Goal: Information Seeking & Learning: Understand process/instructions

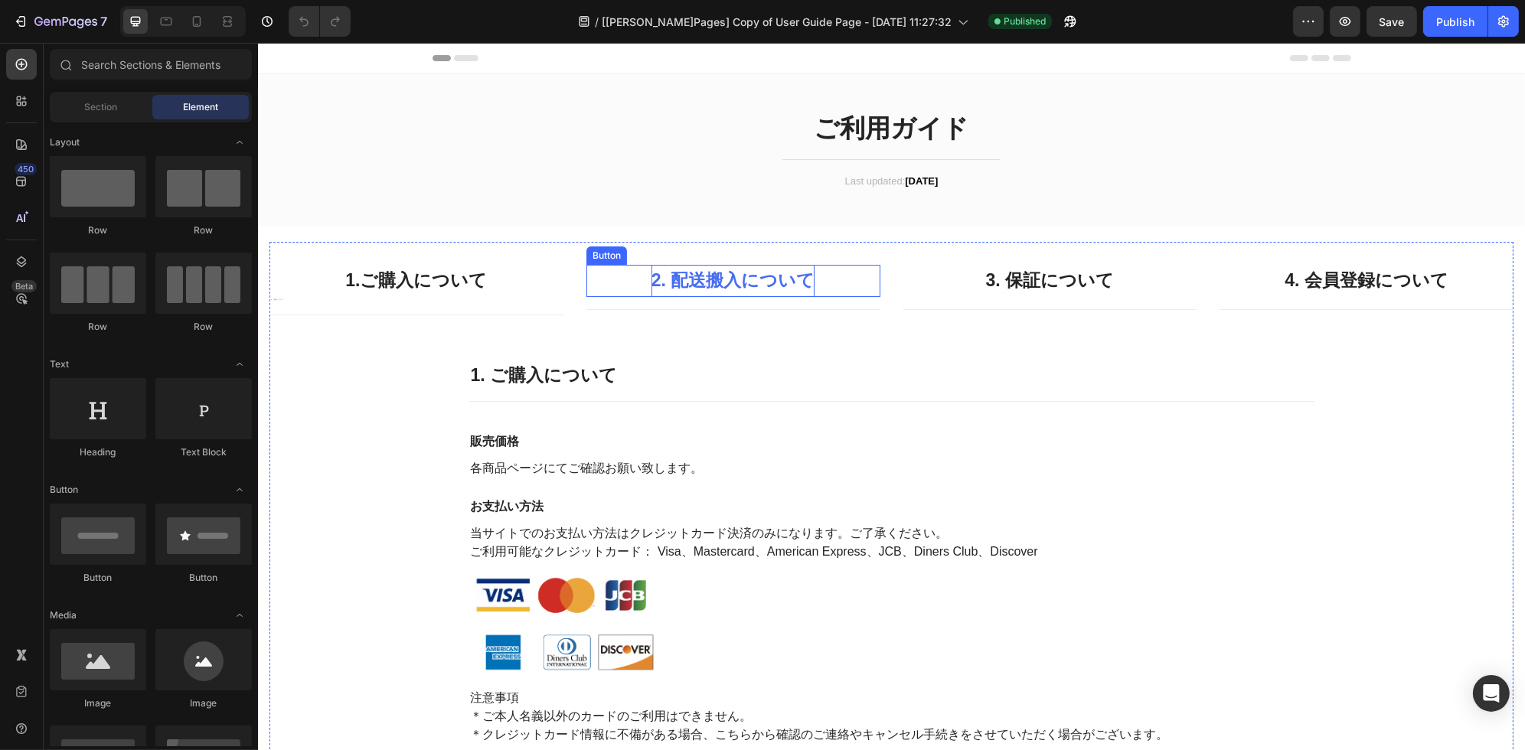
click at [759, 285] on p "2. 配送搬入について" at bounding box center [733, 280] width 164 height 31
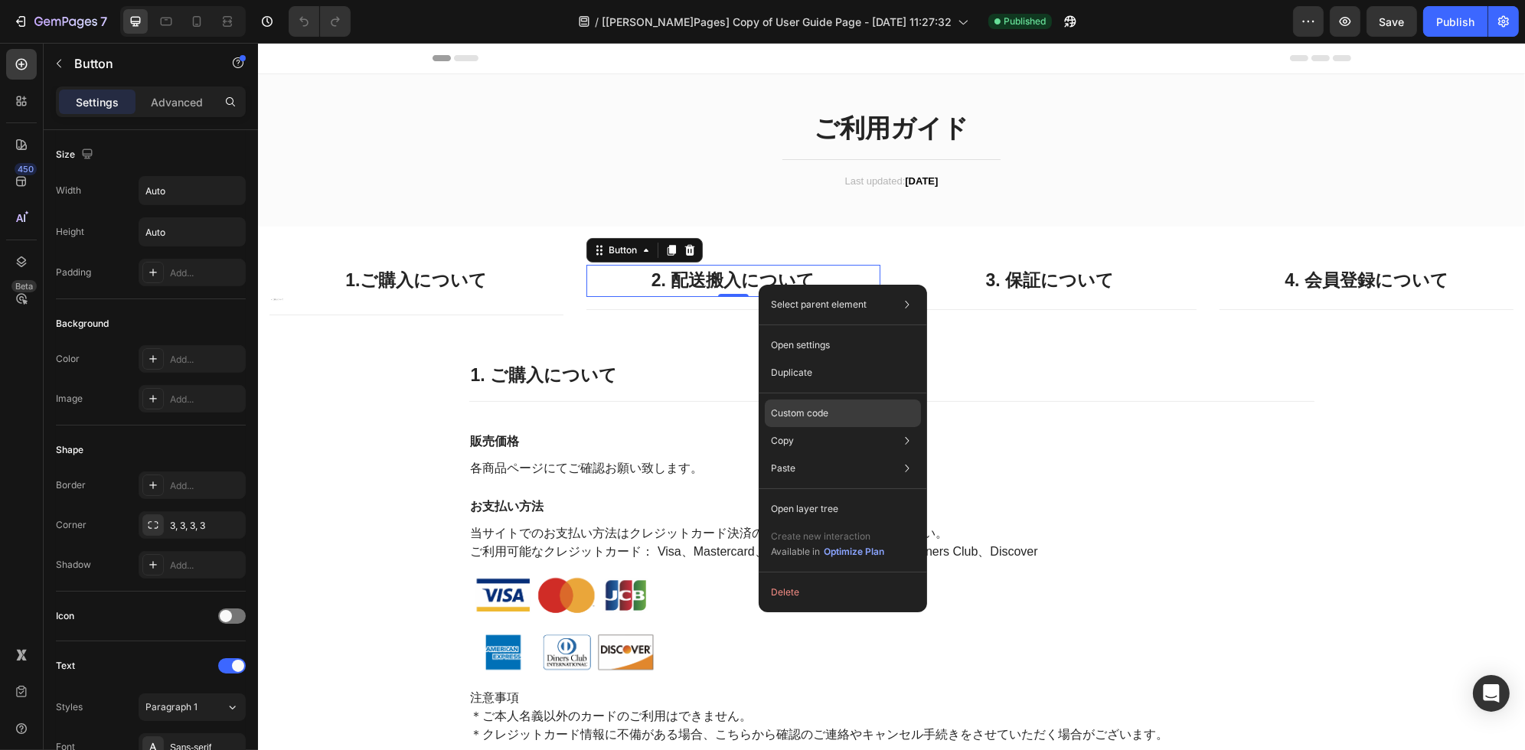
click at [804, 418] on p "Custom code" at bounding box center [799, 414] width 57 height 14
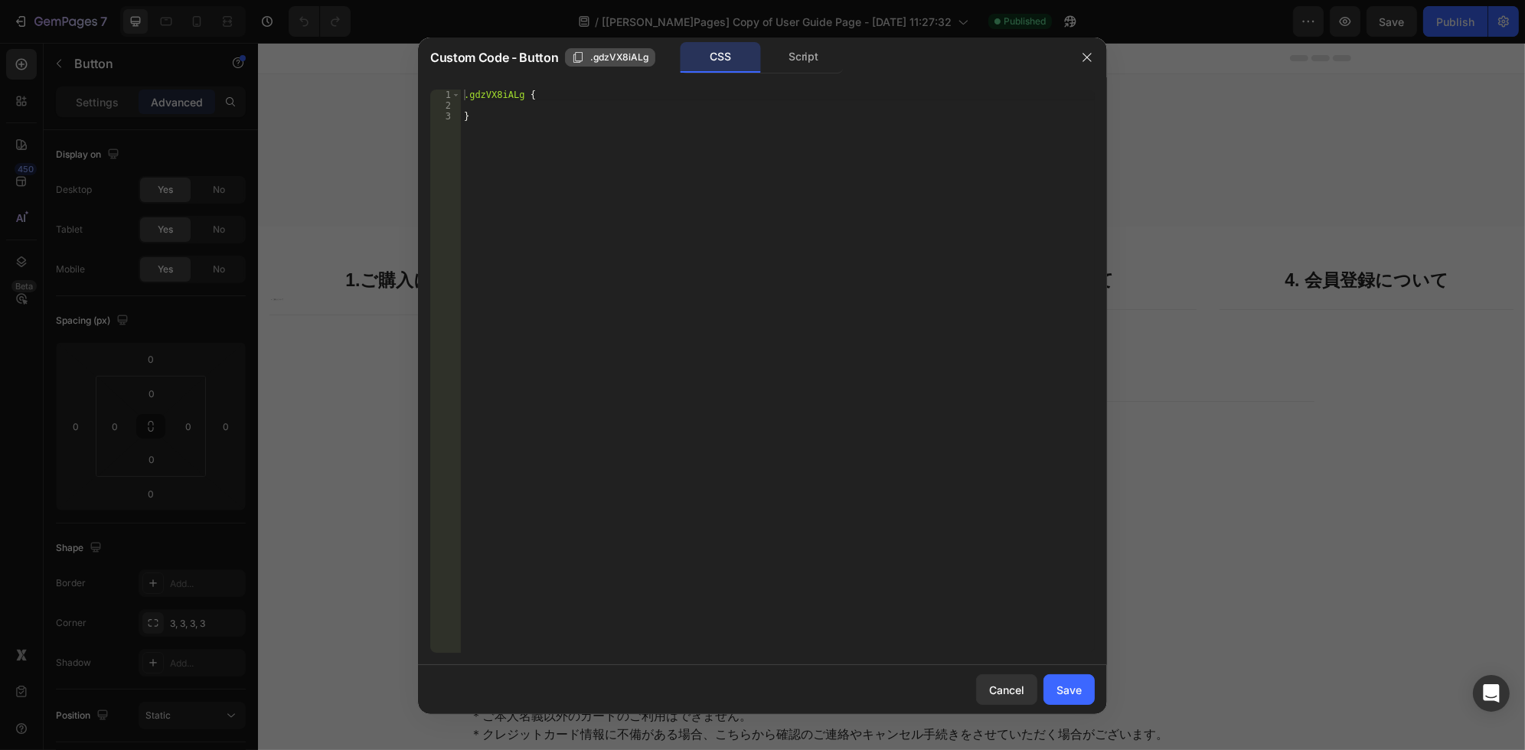
click at [590, 61] on span ".gdzVX8iALg" at bounding box center [619, 58] width 58 height 14
click at [587, 64] on button "Copied" at bounding box center [596, 57] width 63 height 18
click at [998, 688] on div "Cancel" at bounding box center [1006, 690] width 35 height 16
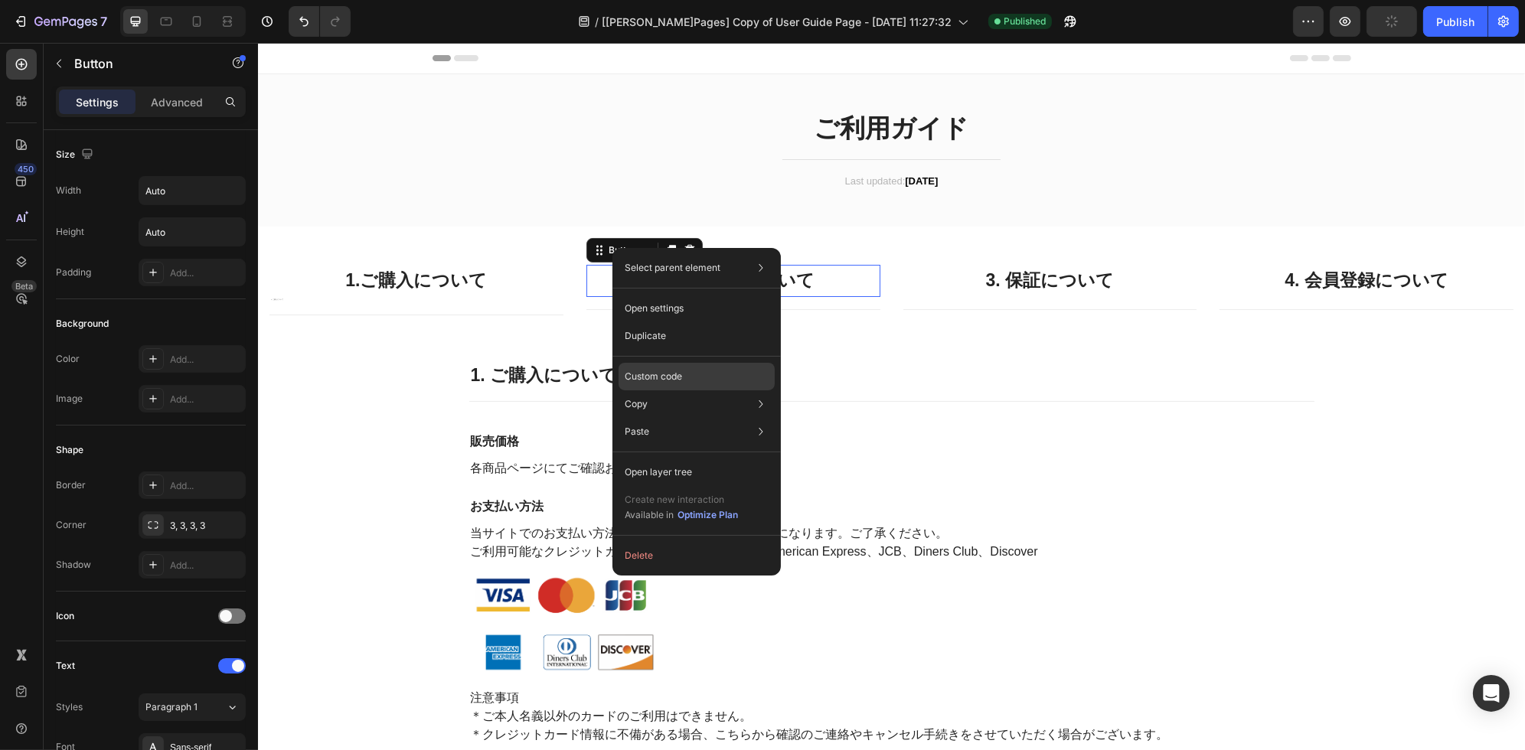
click at [676, 381] on p "Custom code" at bounding box center [653, 377] width 57 height 14
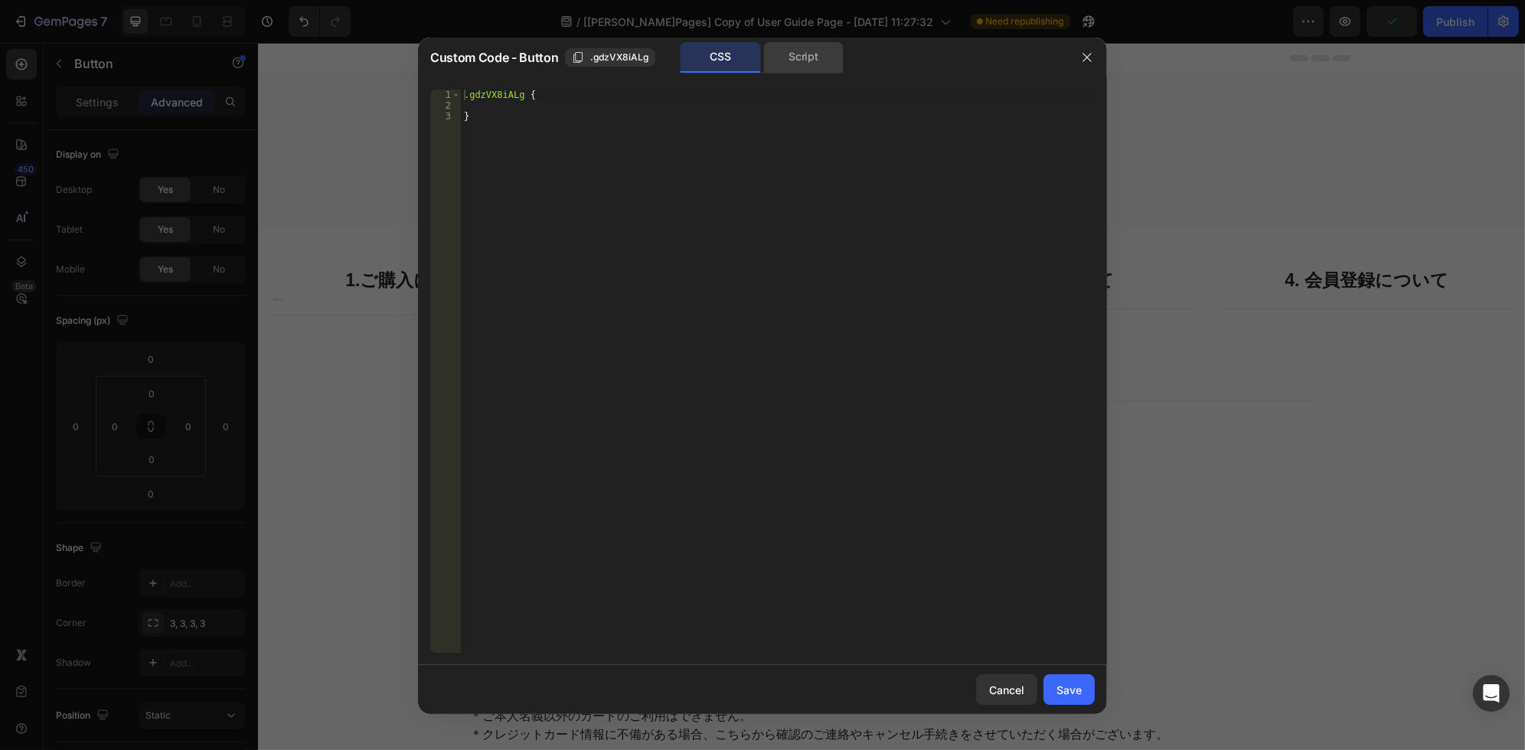
click at [803, 57] on div "Script" at bounding box center [803, 57] width 80 height 31
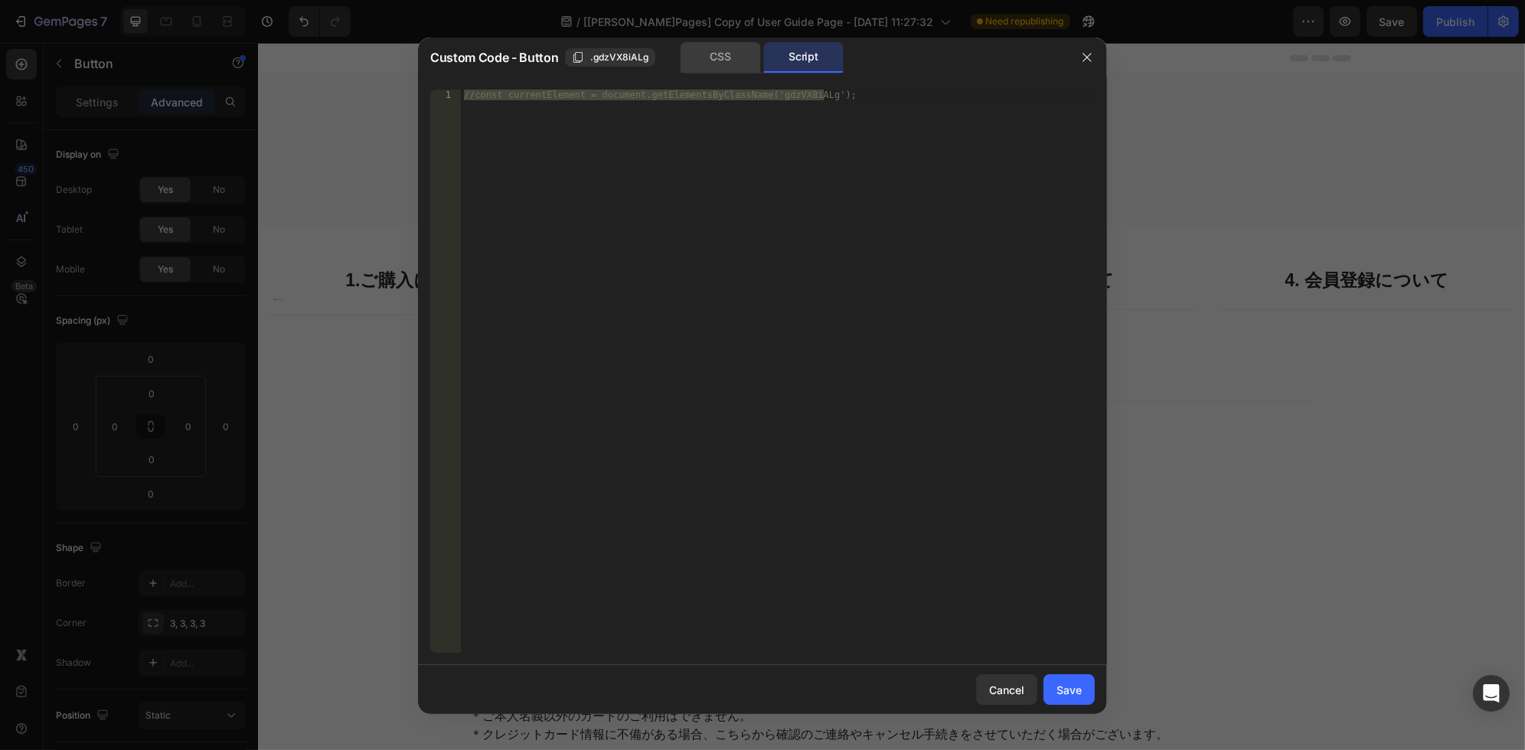
click at [700, 51] on div "CSS" at bounding box center [721, 57] width 80 height 31
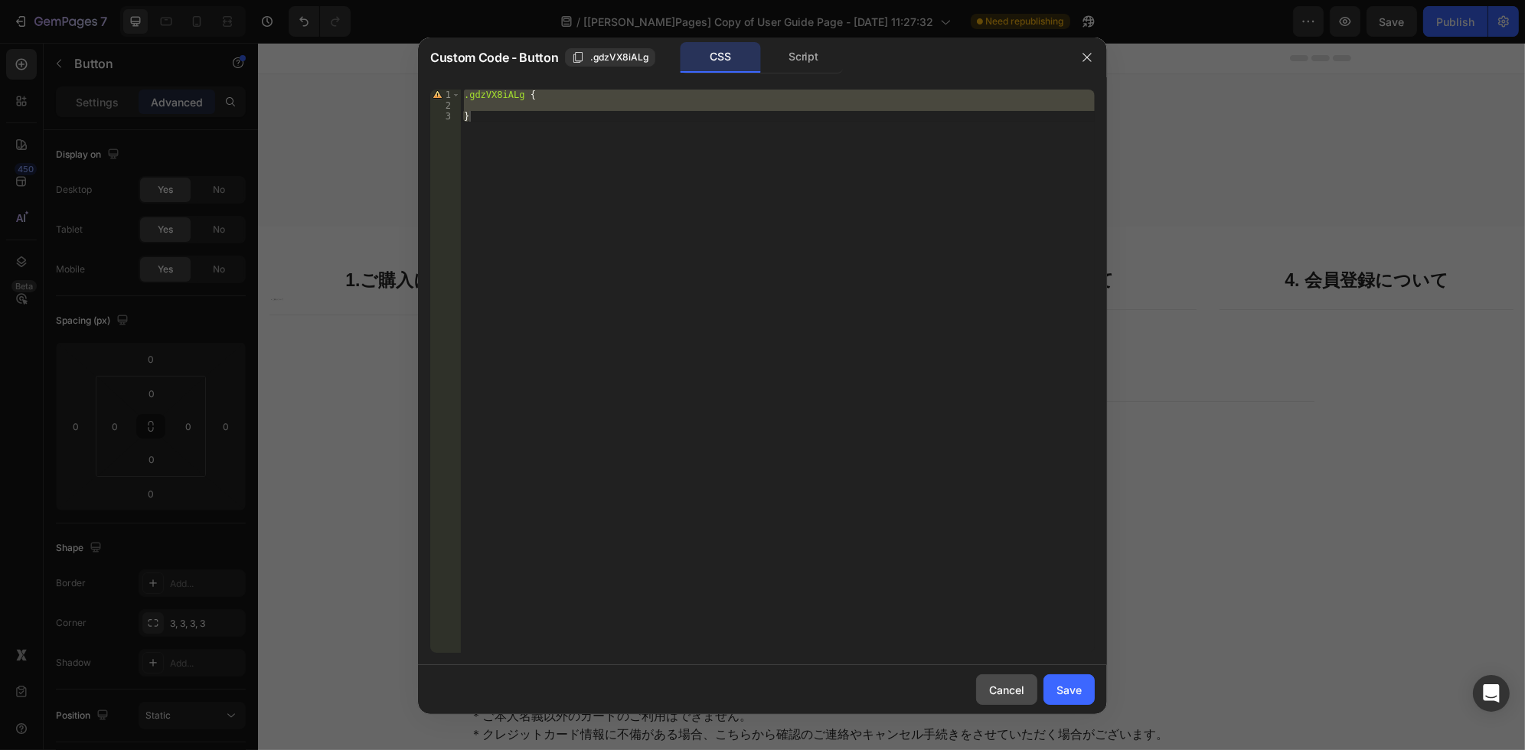
click at [996, 694] on div "Cancel" at bounding box center [1006, 690] width 35 height 16
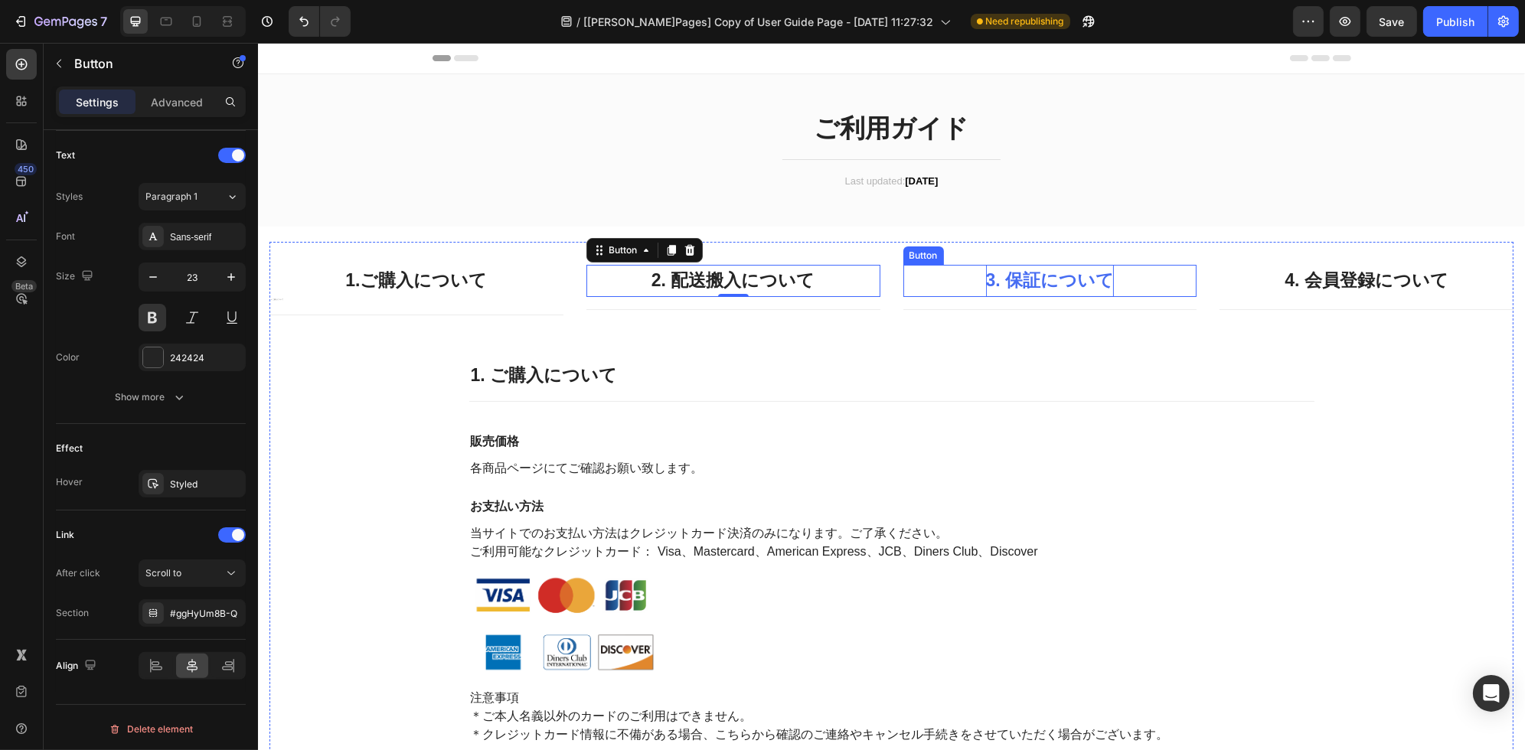
click at [1021, 288] on p "3. 保証について" at bounding box center [1049, 280] width 129 height 31
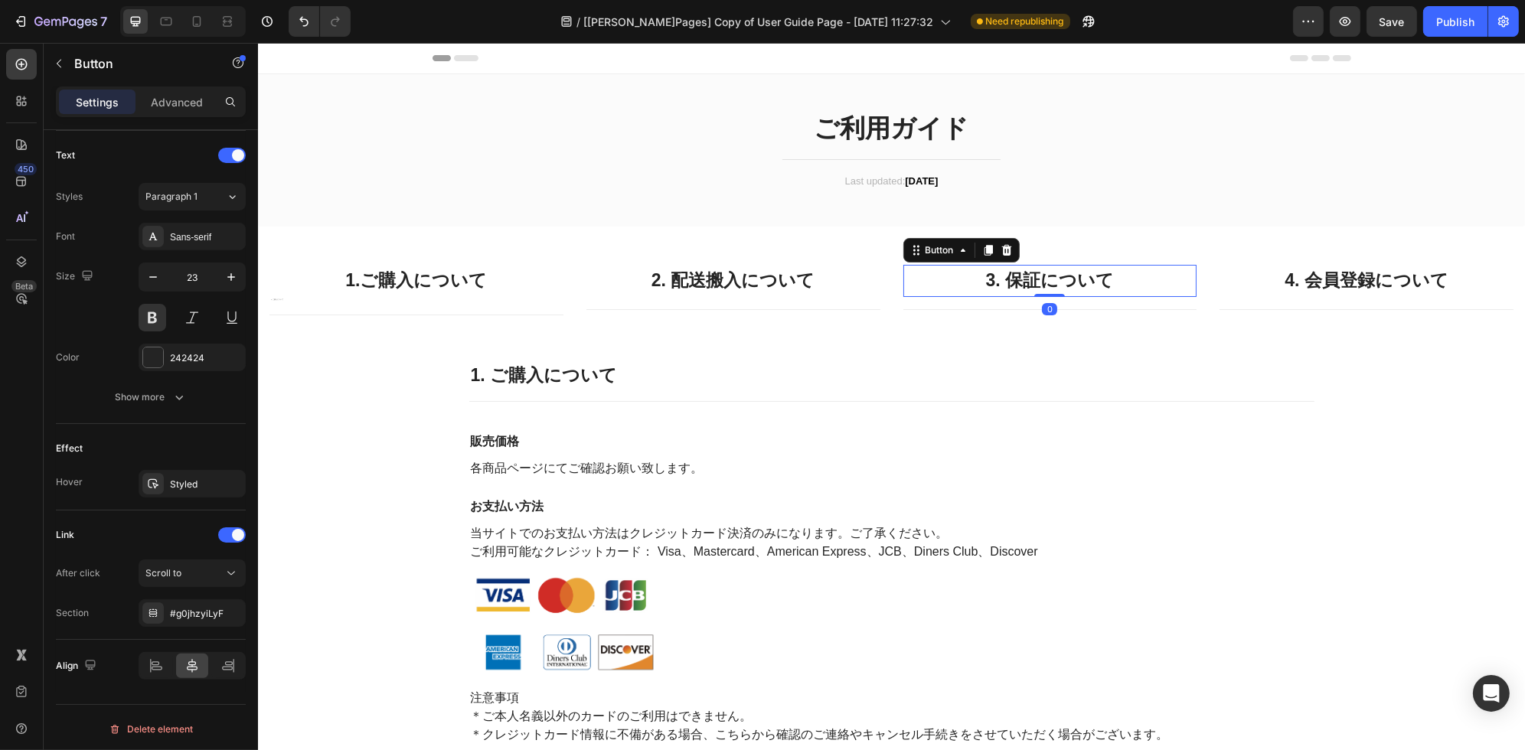
click at [949, 285] on div "3. 保証について Button 0" at bounding box center [1050, 280] width 294 height 31
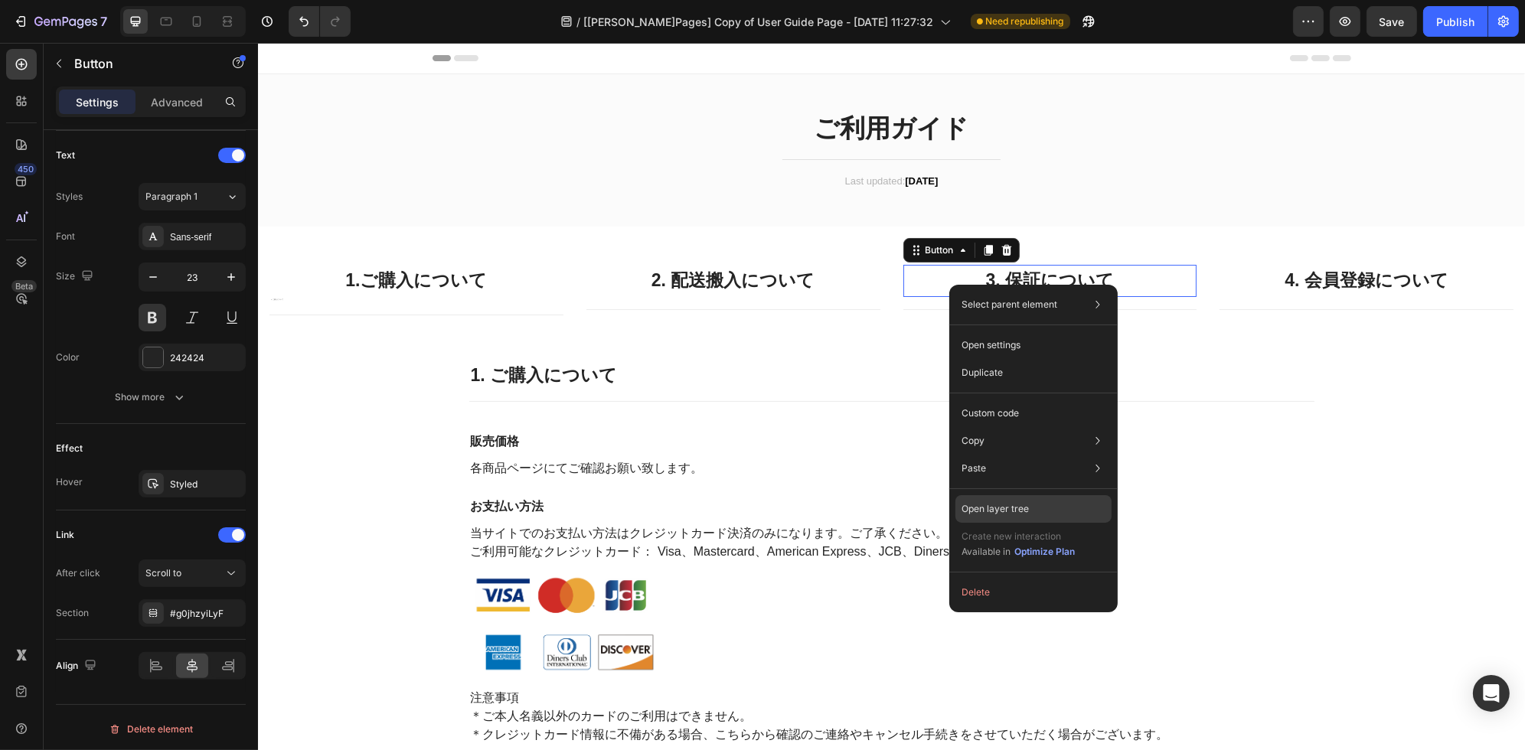
click at [1019, 514] on p "Open layer tree" at bounding box center [995, 509] width 67 height 14
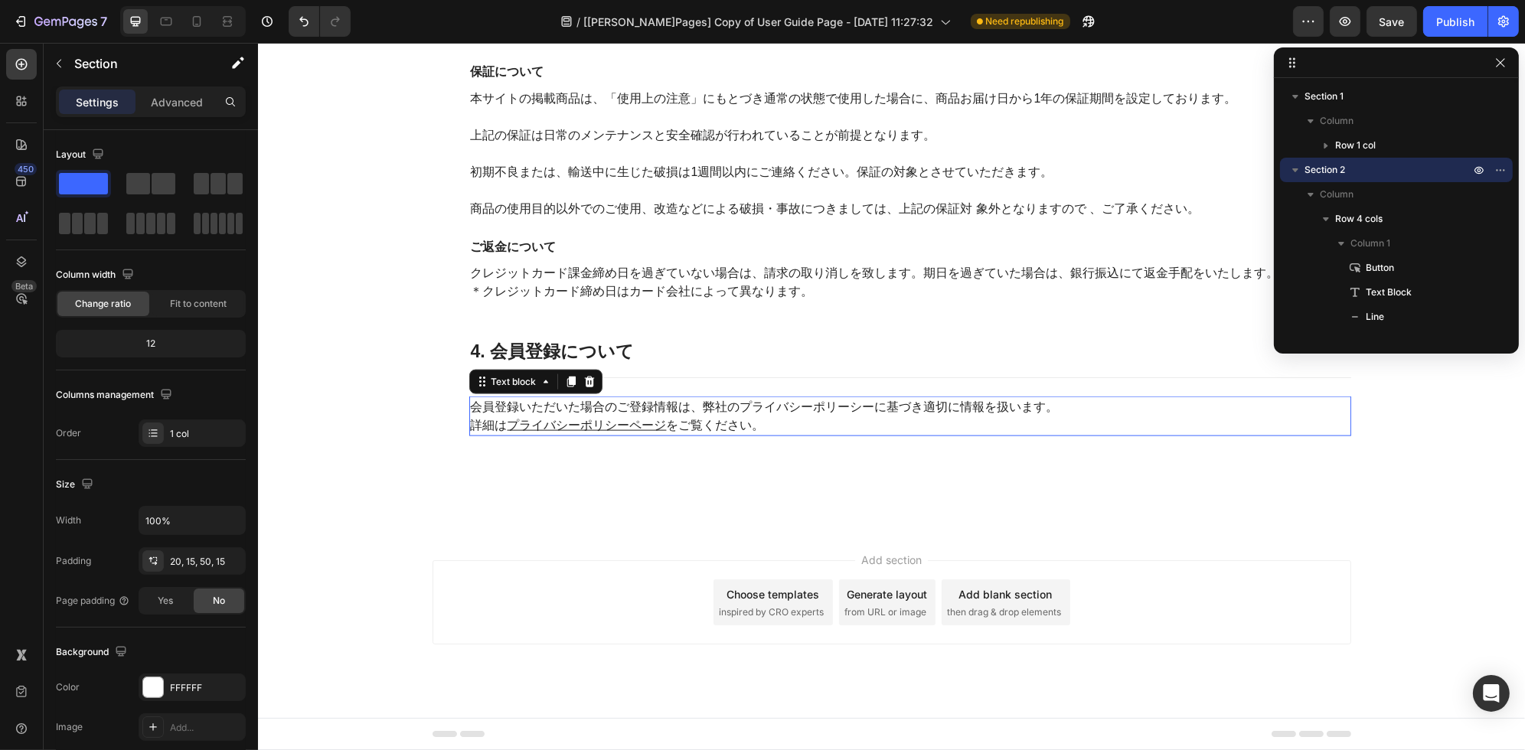
scroll to position [458, 0]
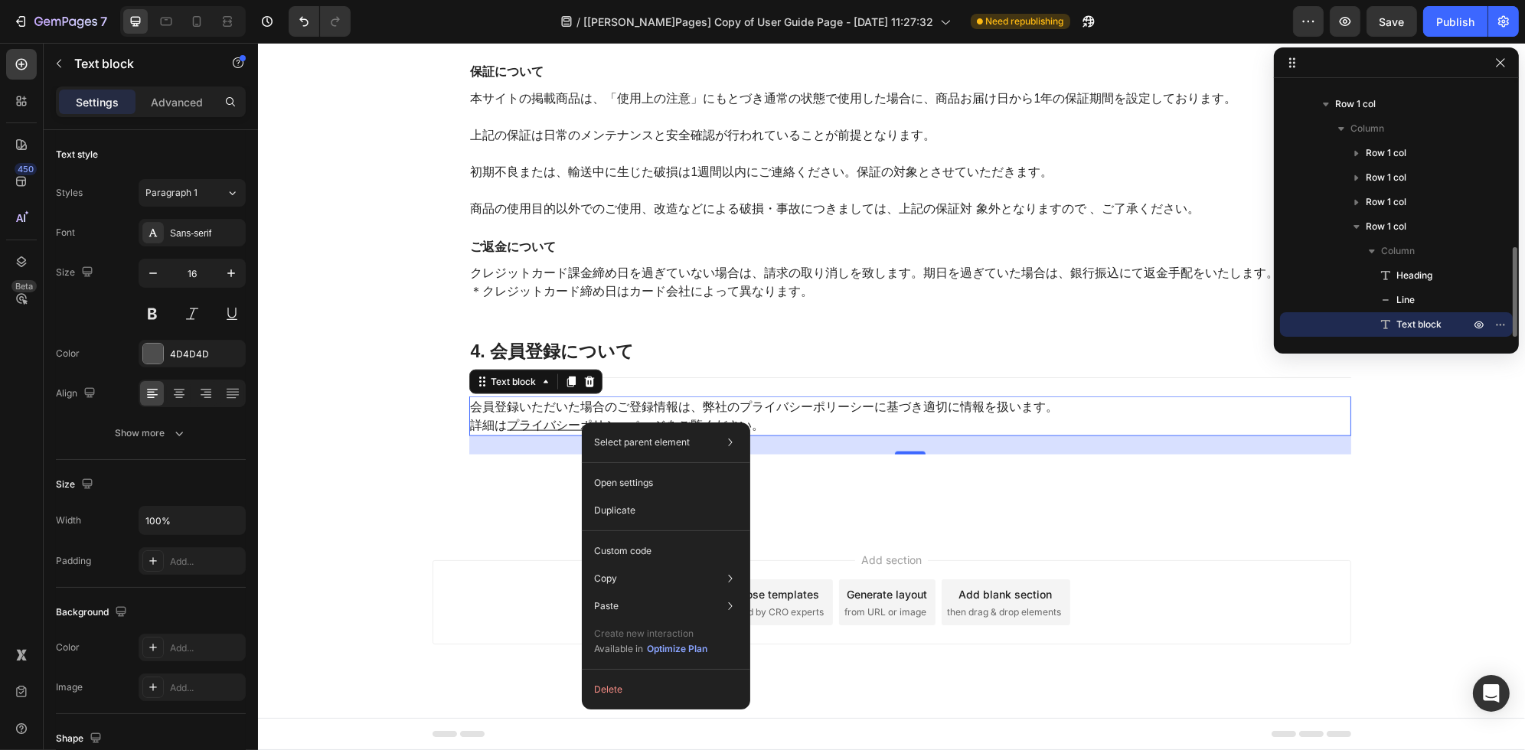
click at [1487, 329] on div at bounding box center [1490, 324] width 40 height 24
click at [1495, 328] on icon "button" at bounding box center [1500, 324] width 12 height 12
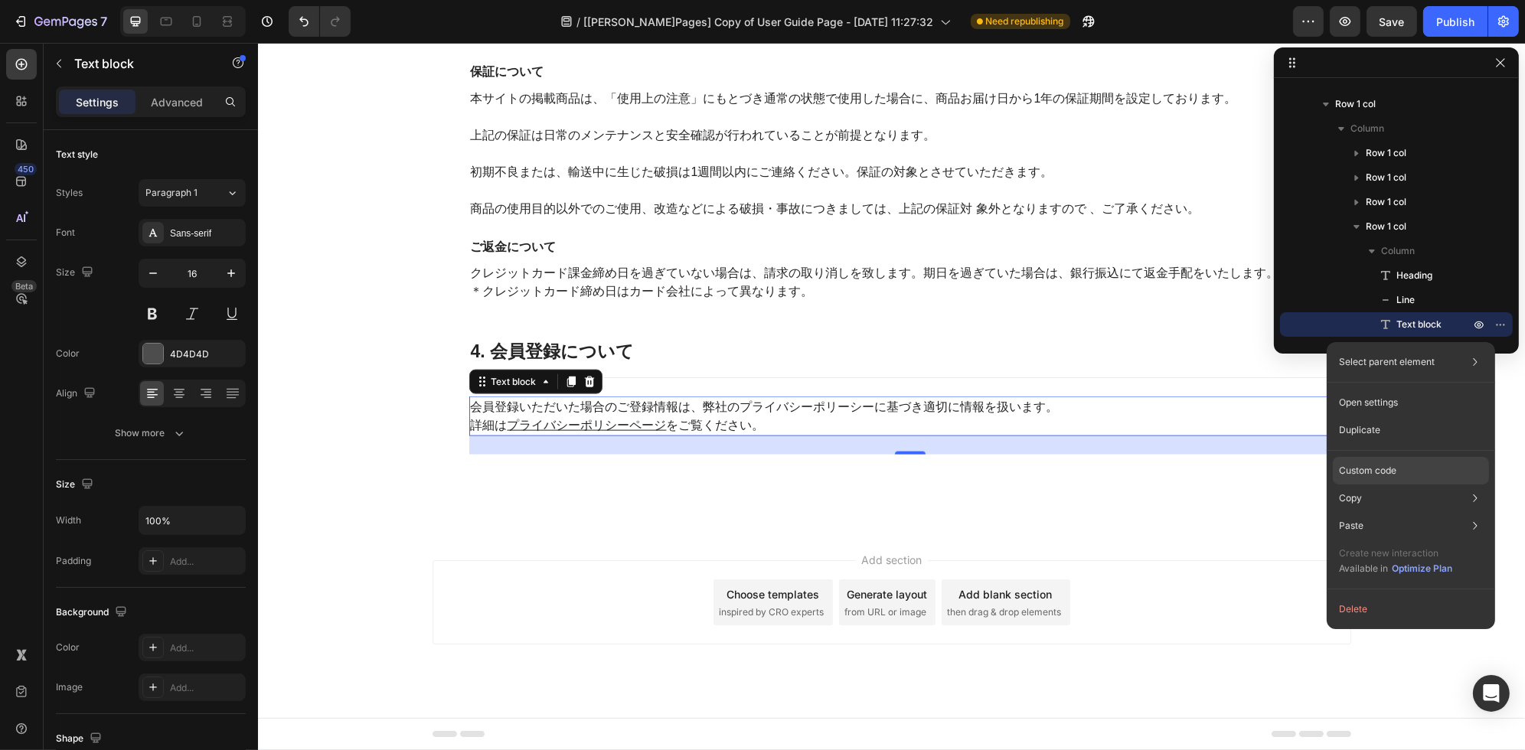
click at [1385, 472] on p "Custom code" at bounding box center [1367, 471] width 57 height 14
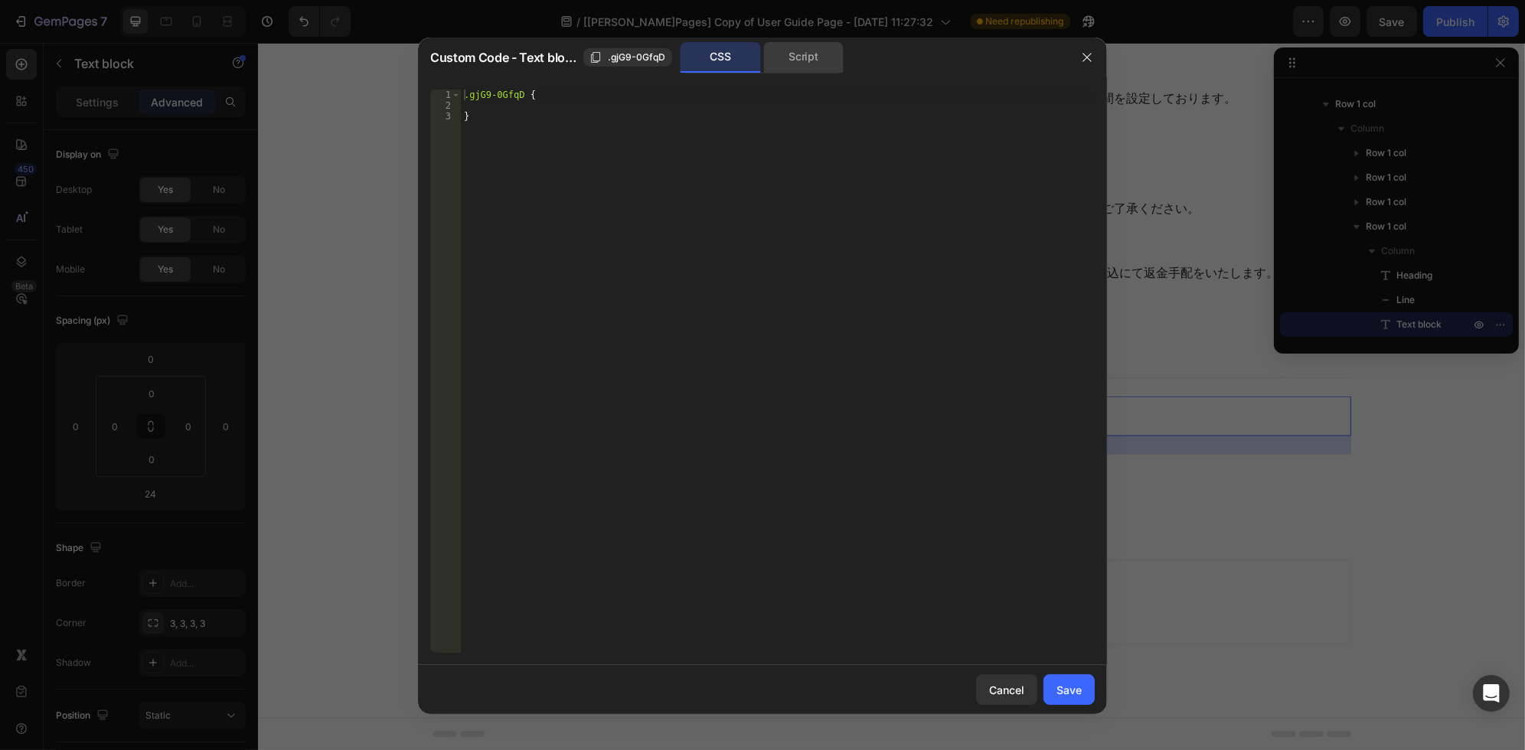
click at [805, 56] on div "Script" at bounding box center [803, 57] width 80 height 31
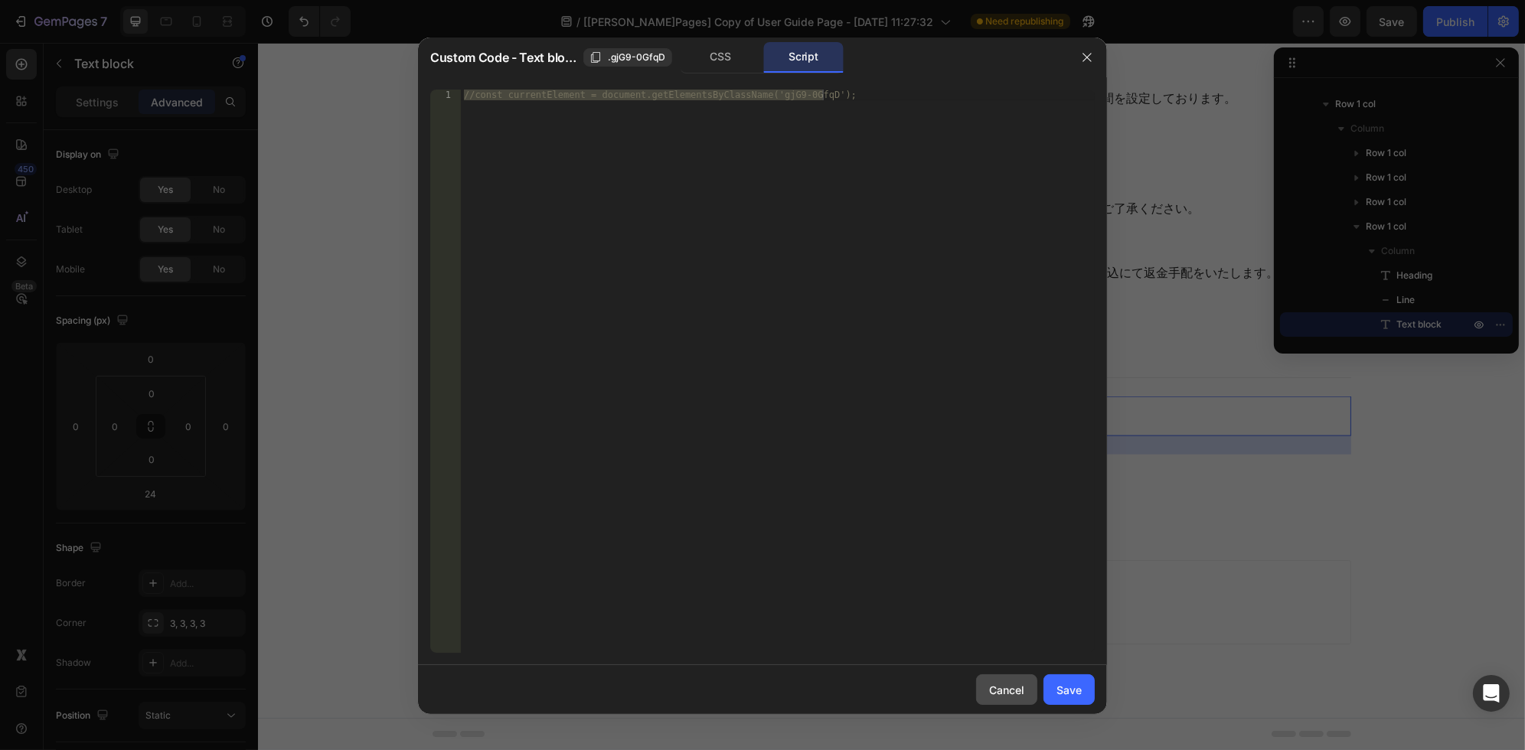
click at [1020, 694] on div "Cancel" at bounding box center [1006, 690] width 35 height 16
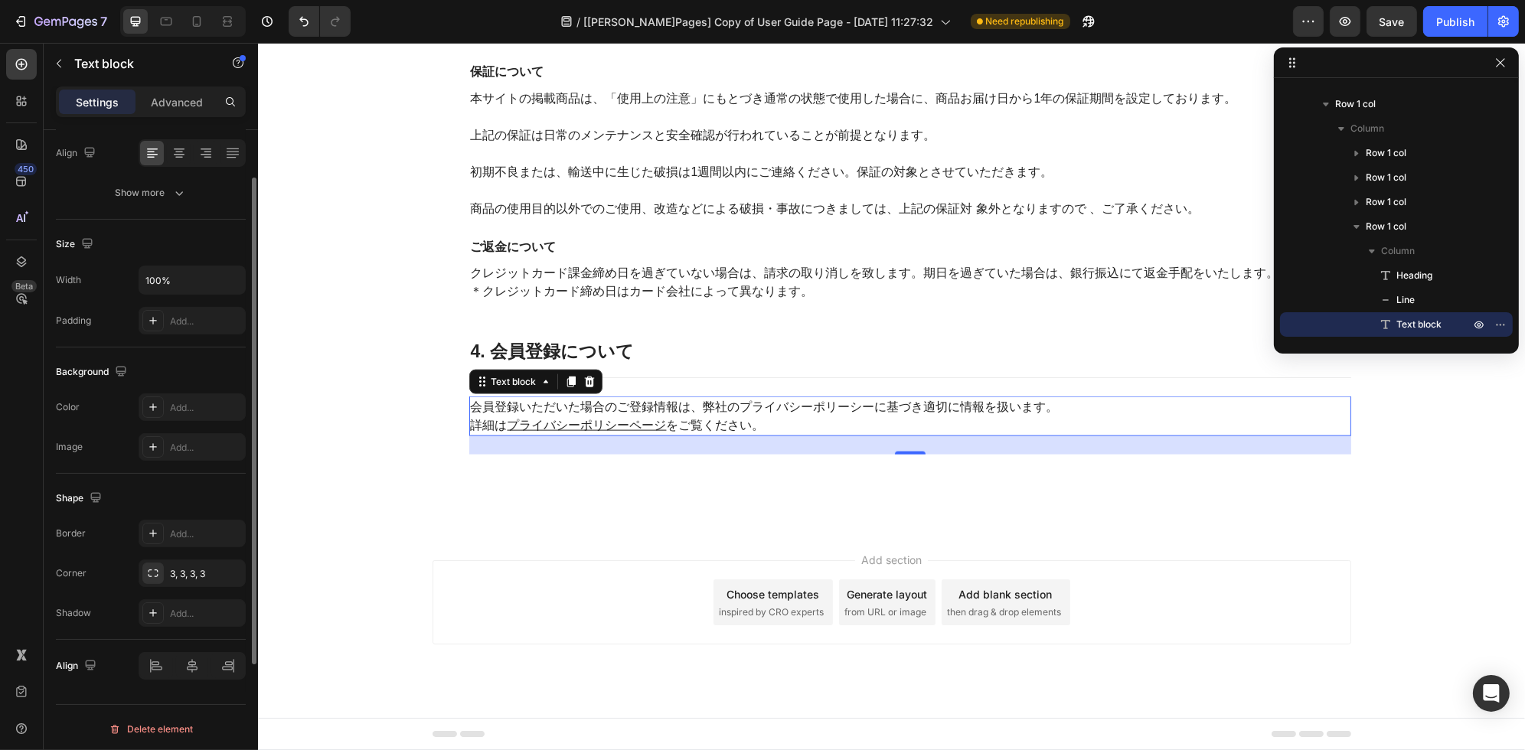
scroll to position [91, 0]
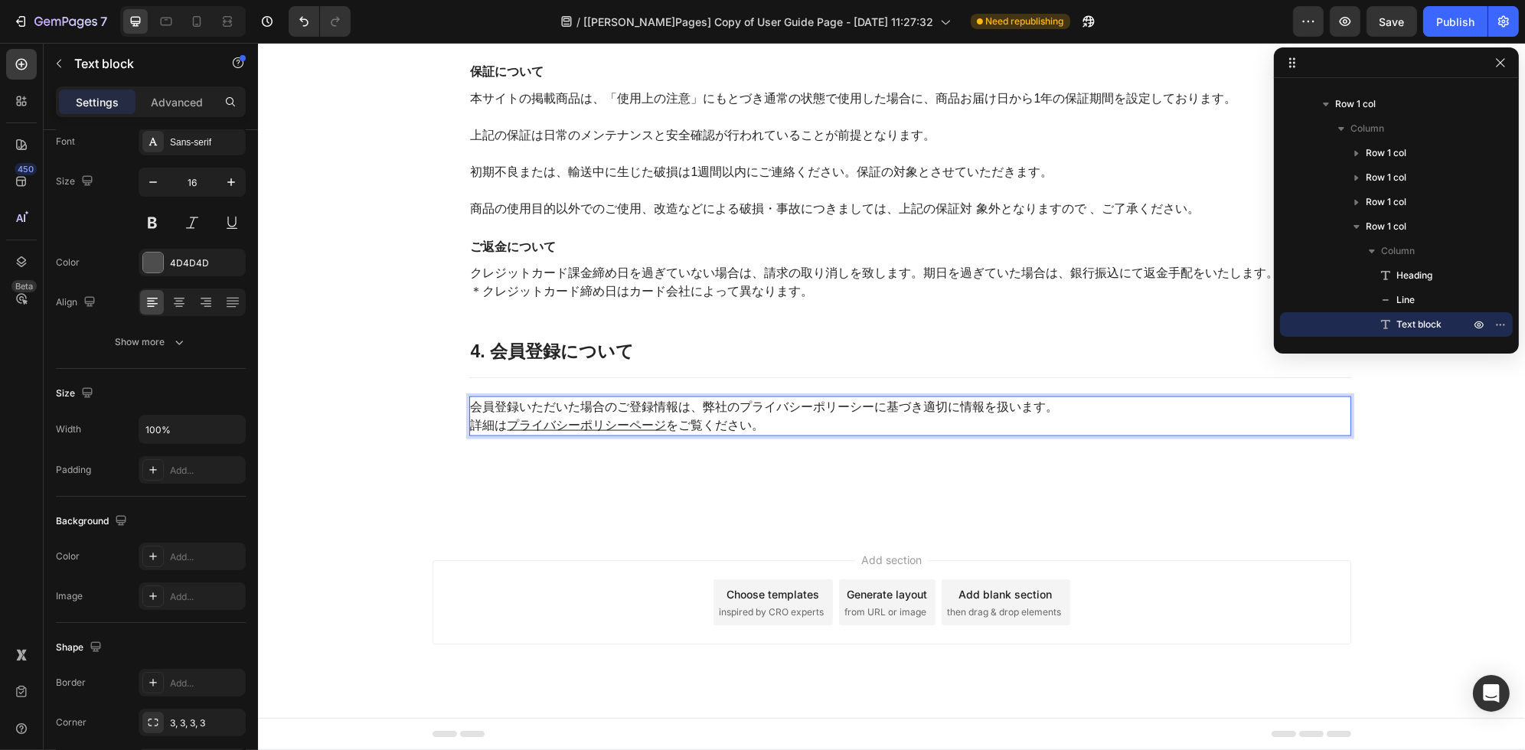
click at [475, 429] on p "会員登録いただいた場合のご登録情報は、弊社のプライバシーポリーシーに基づき適切に情報を扱います。 詳細は プライバシーポリシーページ をご覧ください。" at bounding box center [909, 416] width 879 height 37
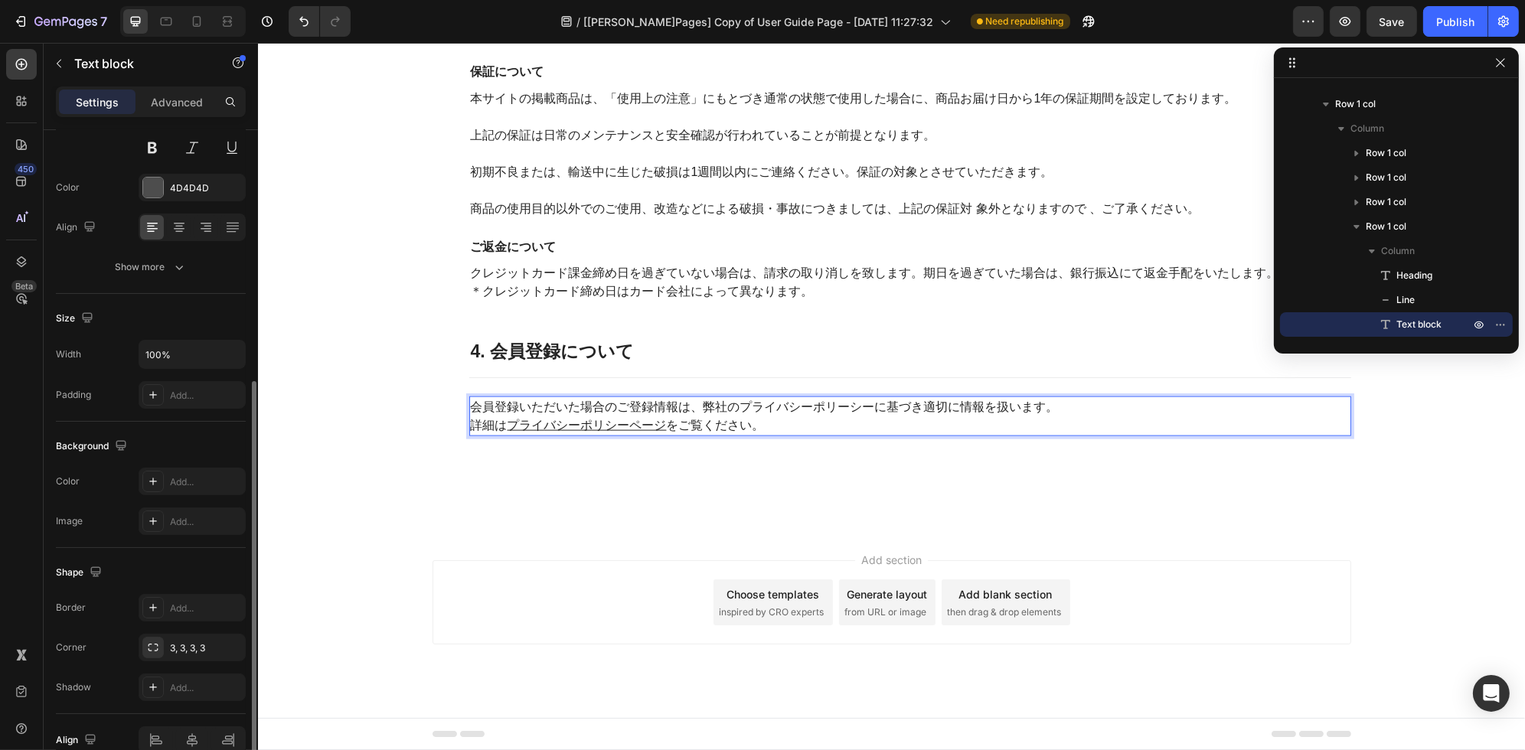
scroll to position [240, 0]
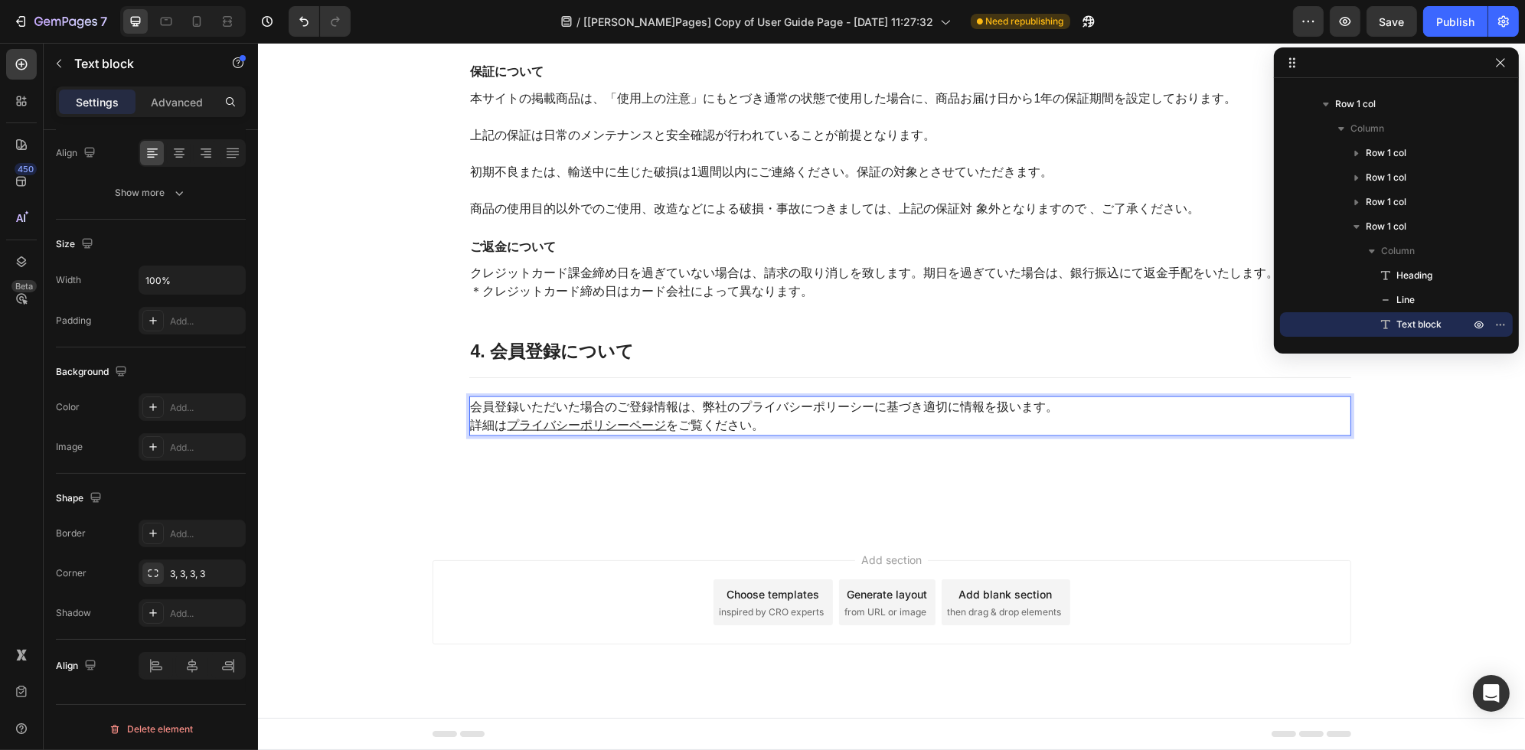
click at [813, 420] on p "会員登録いただいた場合のご登録情報は、弊社のプライバシーポリーシーに基づき適切に情報を扱います。 詳細は プライバシーポリシーページ をご覧ください。" at bounding box center [909, 416] width 879 height 37
drag, startPoint x: 813, startPoint y: 420, endPoint x: 1240, endPoint y: 436, distance: 427.5
click at [1240, 436] on div "会員登録いただいた場合のご登録情報は、弊社のプライバシーポリーシーに基づき適切に情報を扱います。 詳細は プライバシーポリシーページ をご覧ください。" at bounding box center [910, 417] width 882 height 40
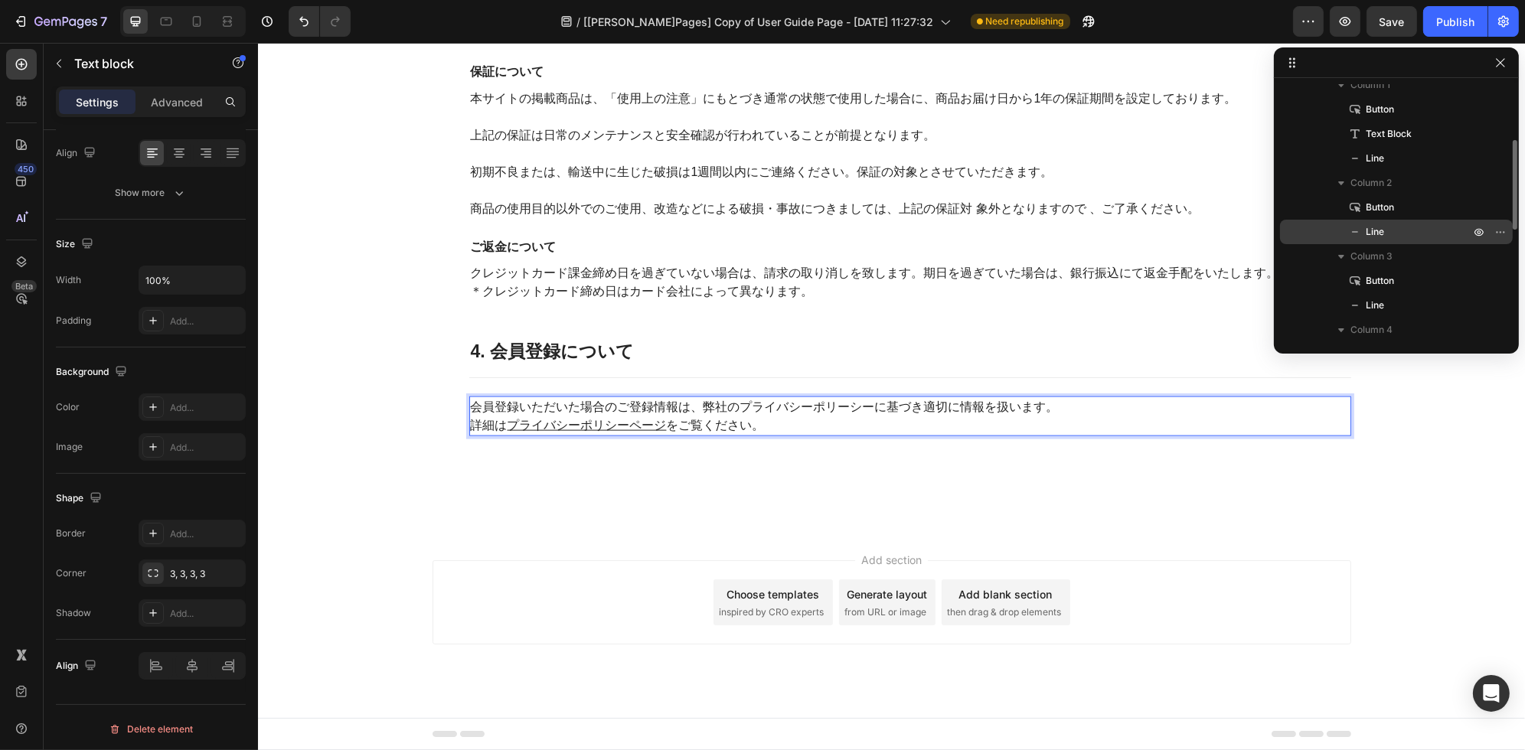
scroll to position [0, 0]
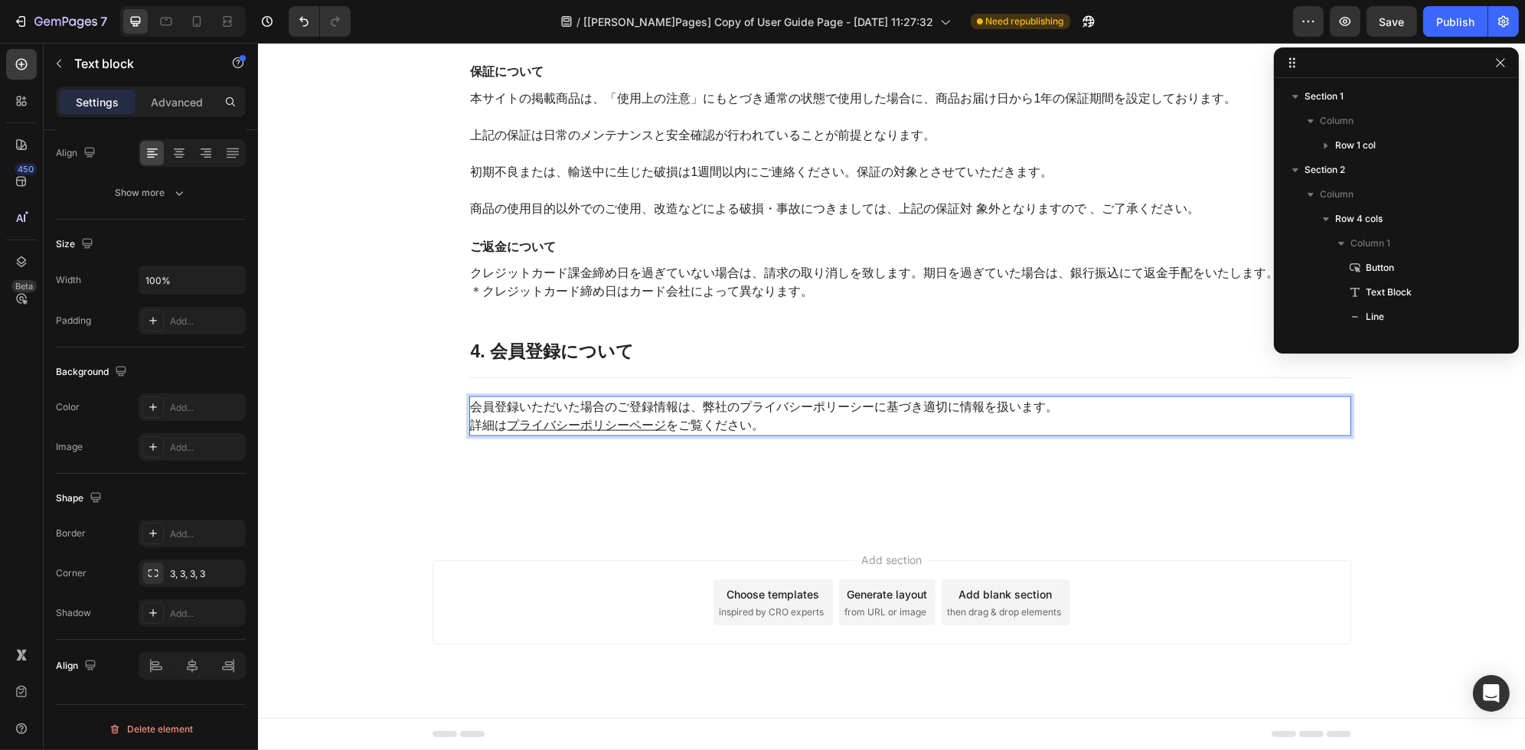
click at [1291, 61] on icon at bounding box center [1292, 63] width 12 height 12
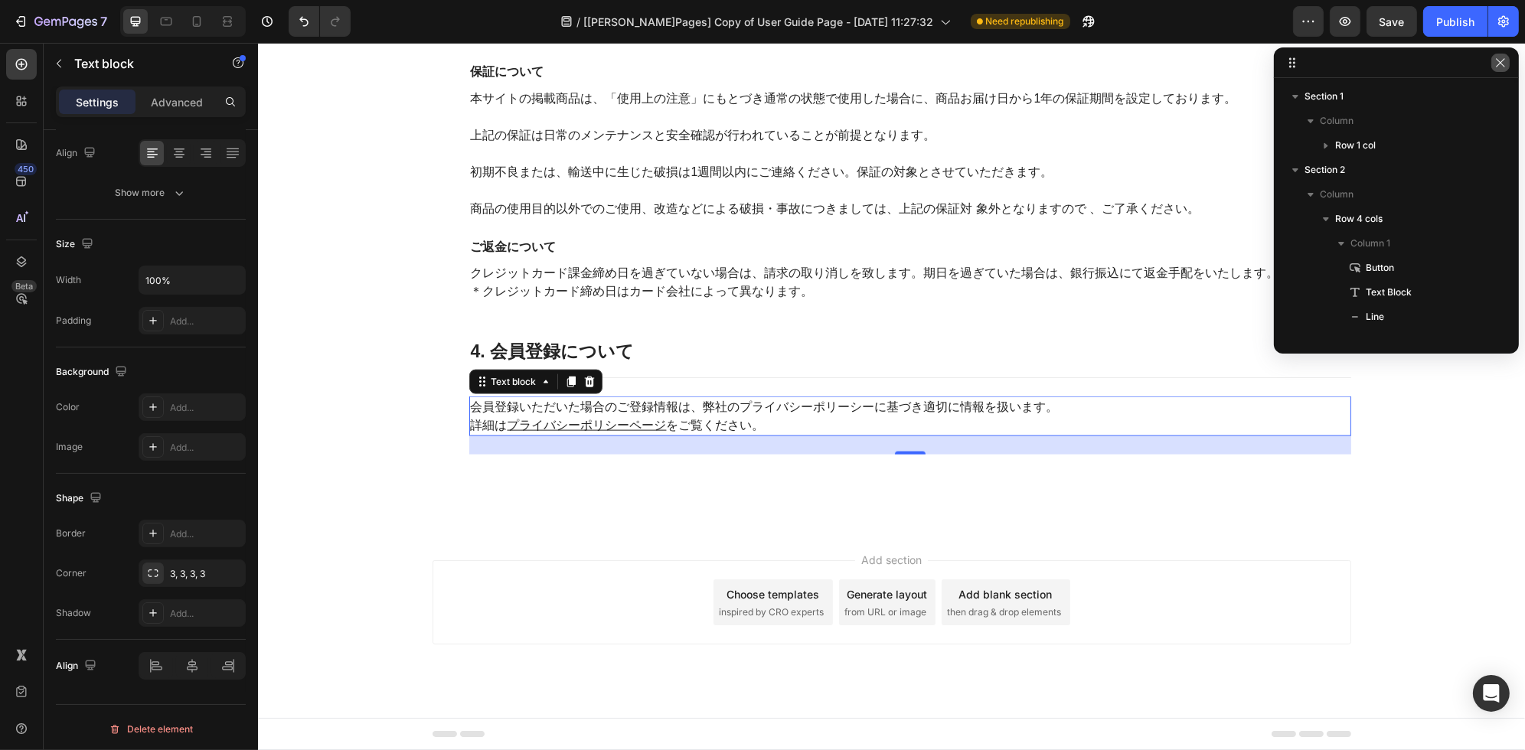
click at [1500, 62] on icon "button" at bounding box center [1500, 62] width 8 height 8
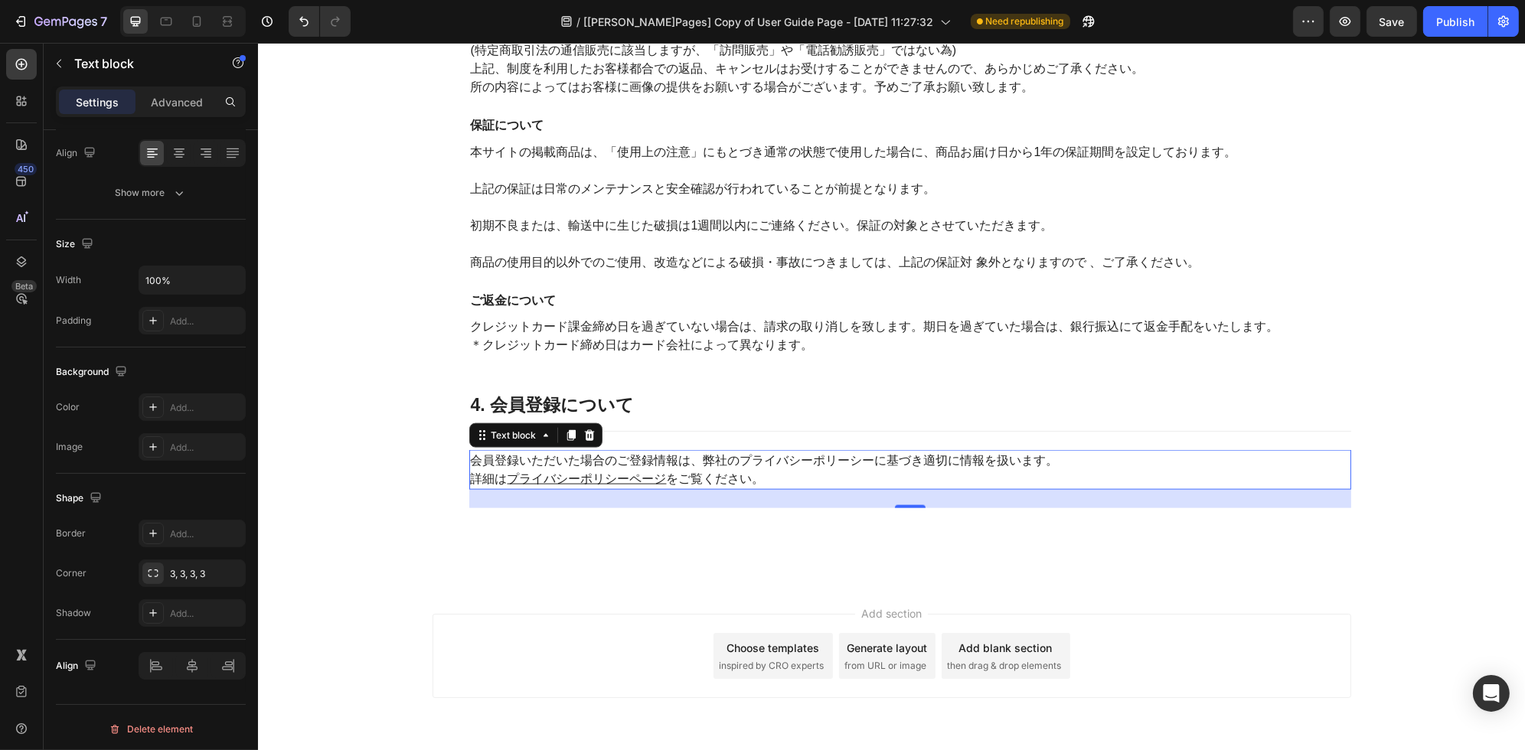
scroll to position [2950, 0]
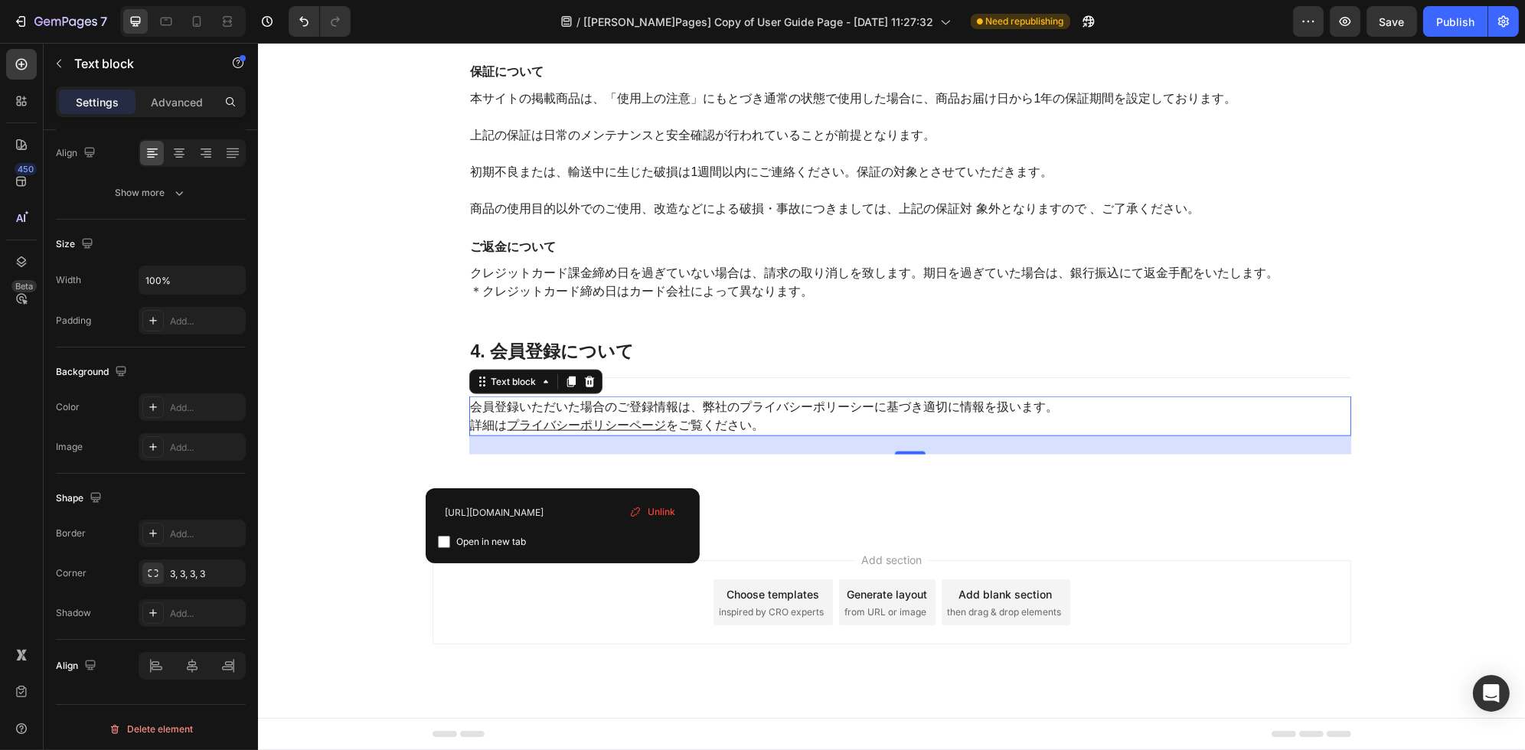
click at [562, 420] on u "プライバシーポリシーページ" at bounding box center [586, 425] width 159 height 13
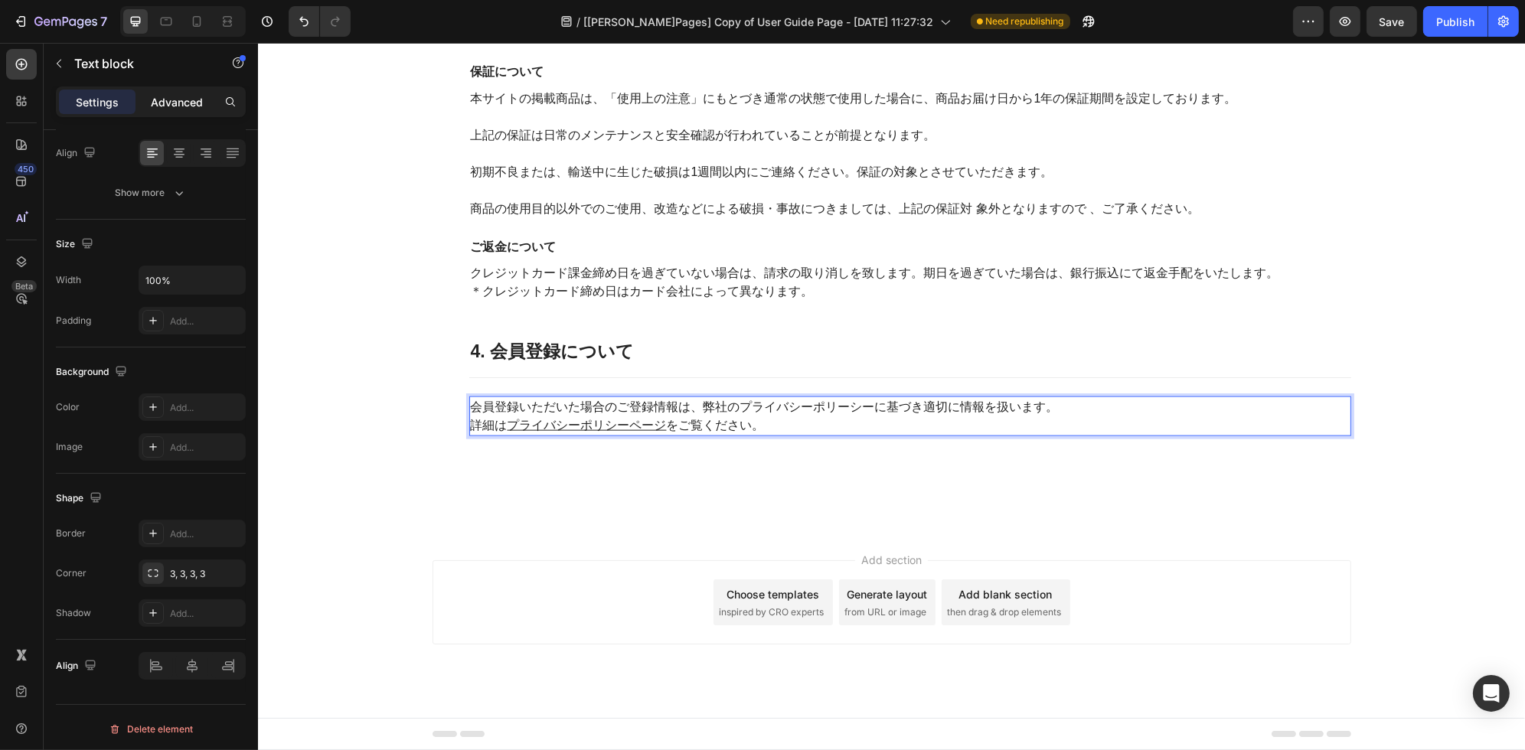
click at [194, 103] on p "Advanced" at bounding box center [177, 102] width 52 height 16
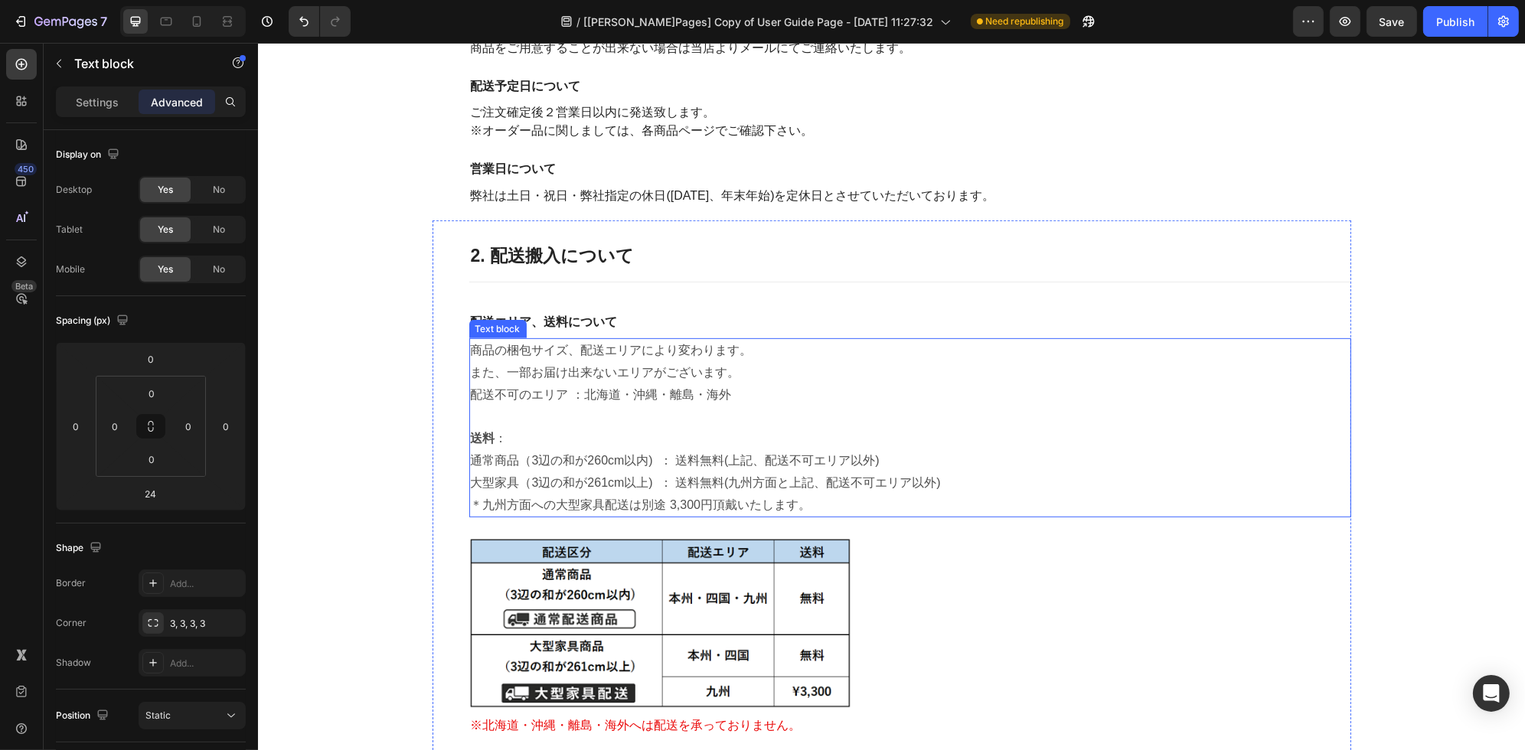
scroll to position [1196, 0]
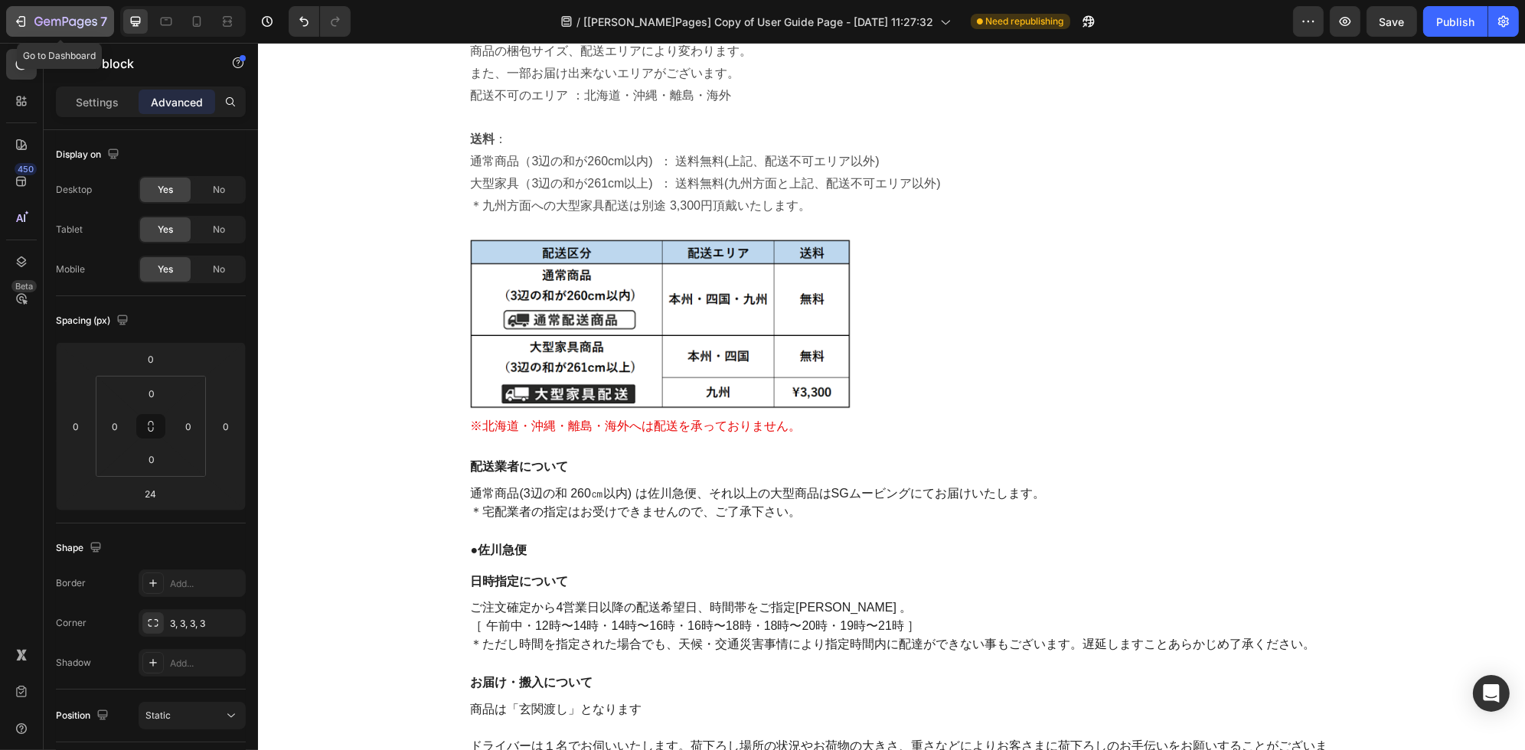
click at [24, 15] on icon "button" at bounding box center [20, 21] width 15 height 15
